Goal: Check status

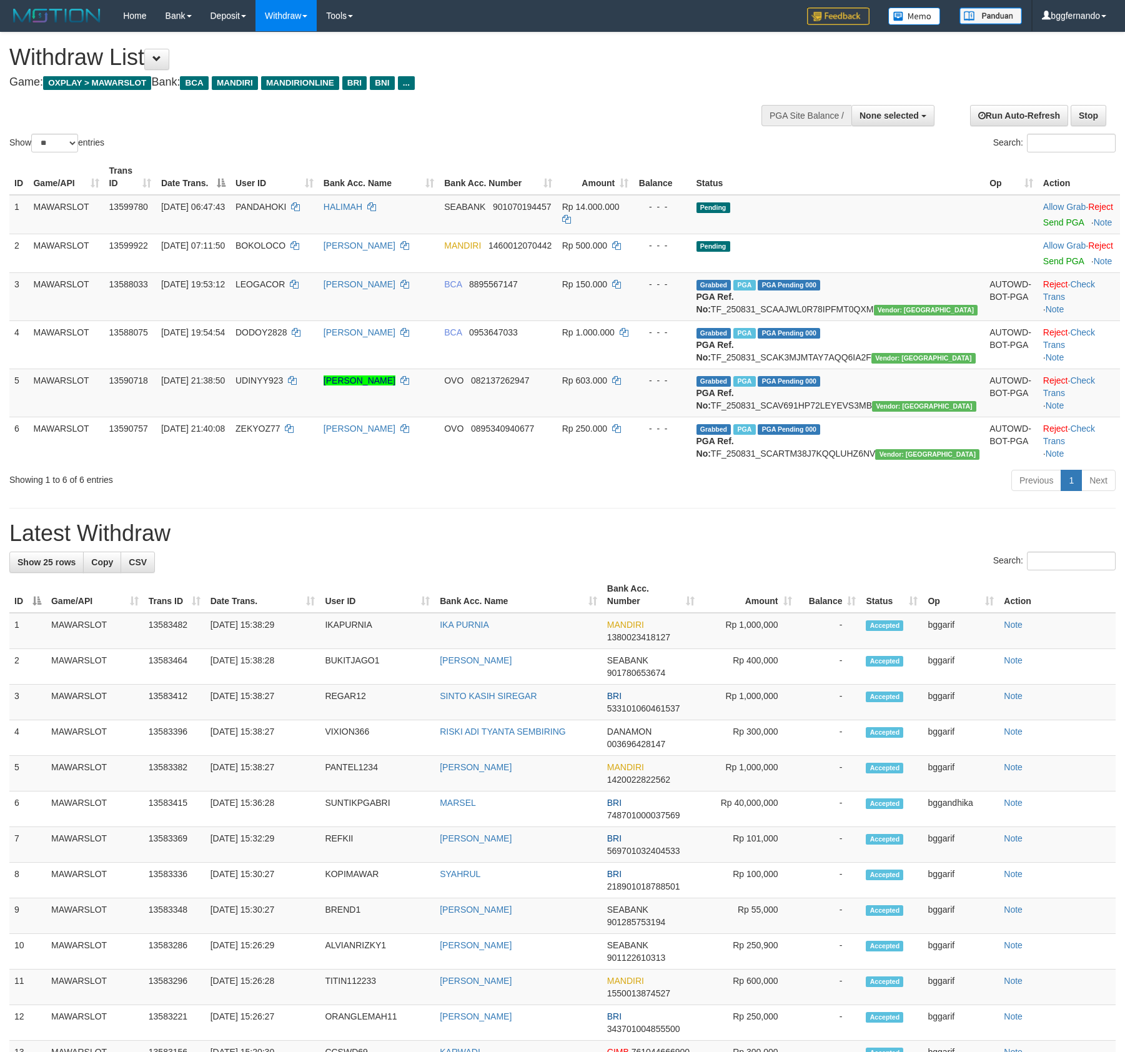
select select
select select "**"
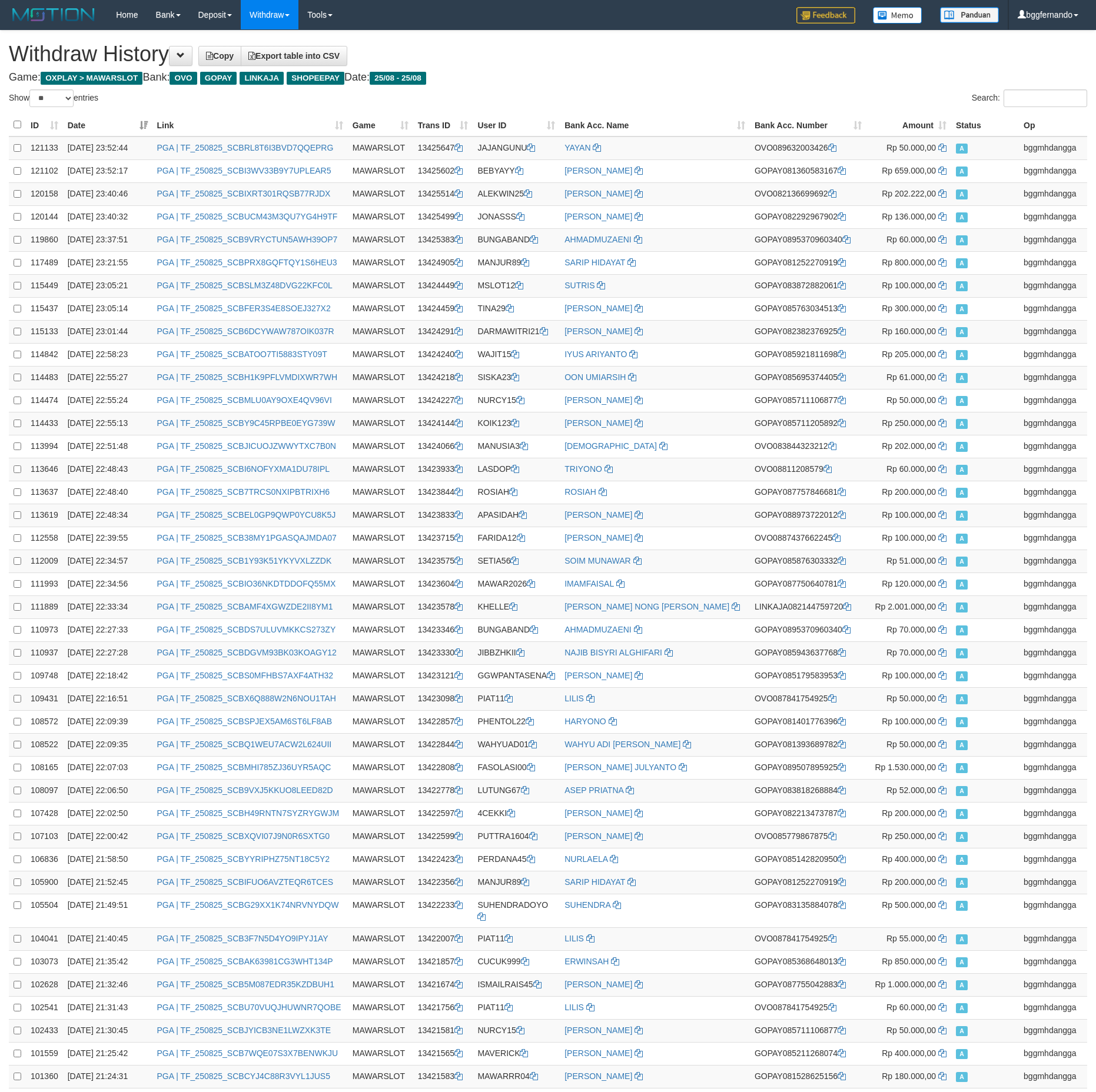
select select "**"
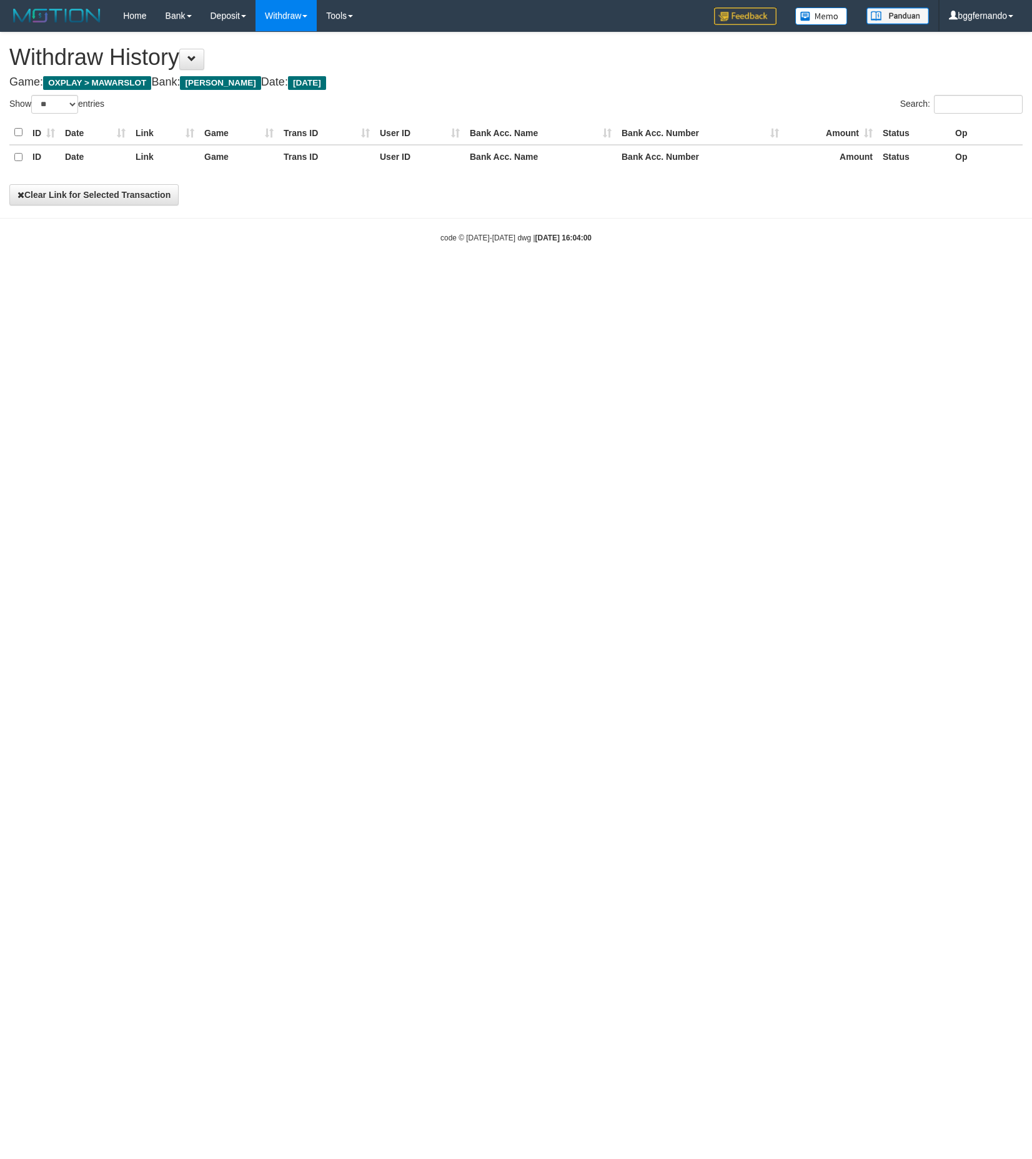
select select "**"
